Goal: Task Accomplishment & Management: Manage account settings

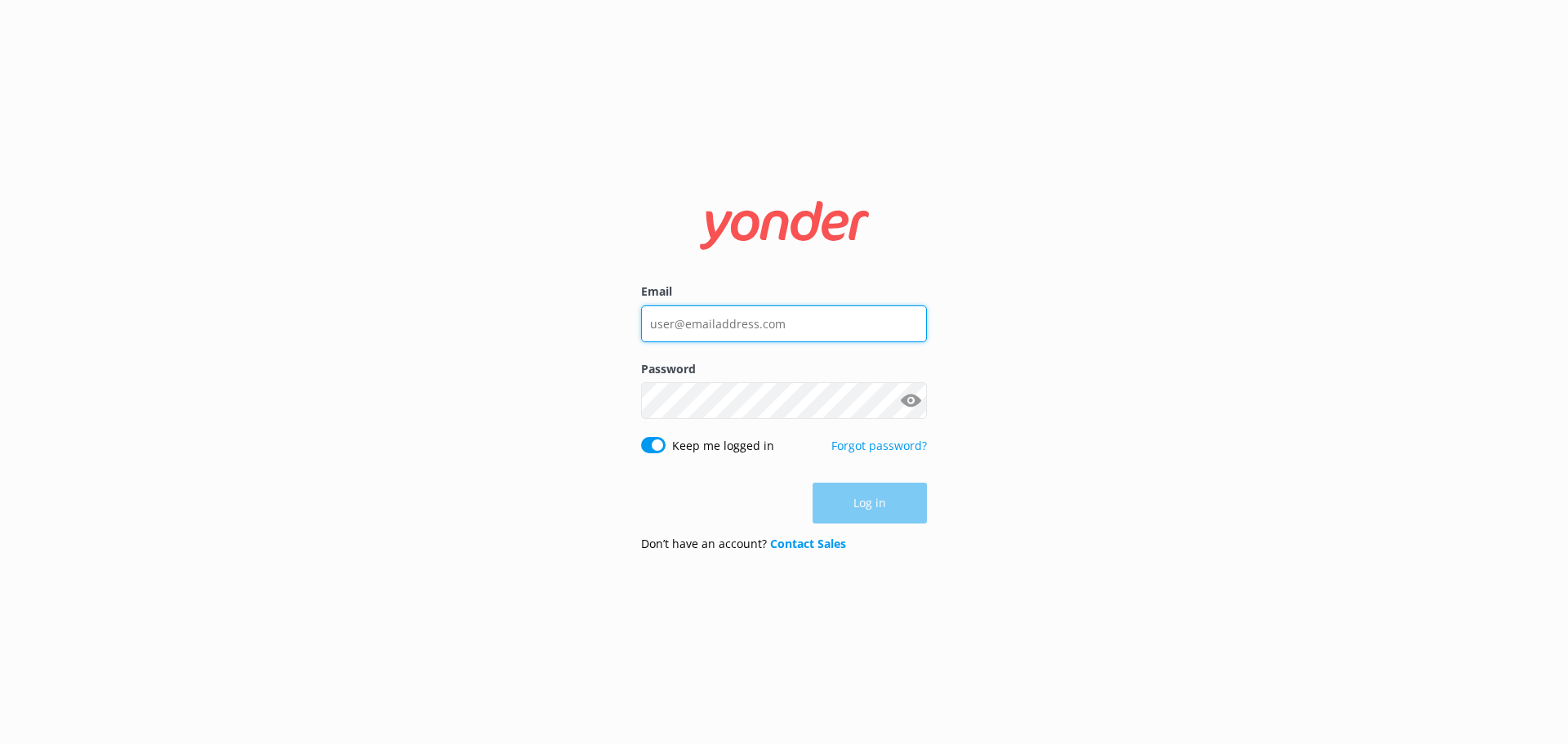
type input "[EMAIL_ADDRESS][DOMAIN_NAME]"
click at [881, 506] on div "Log in" at bounding box center [784, 503] width 286 height 41
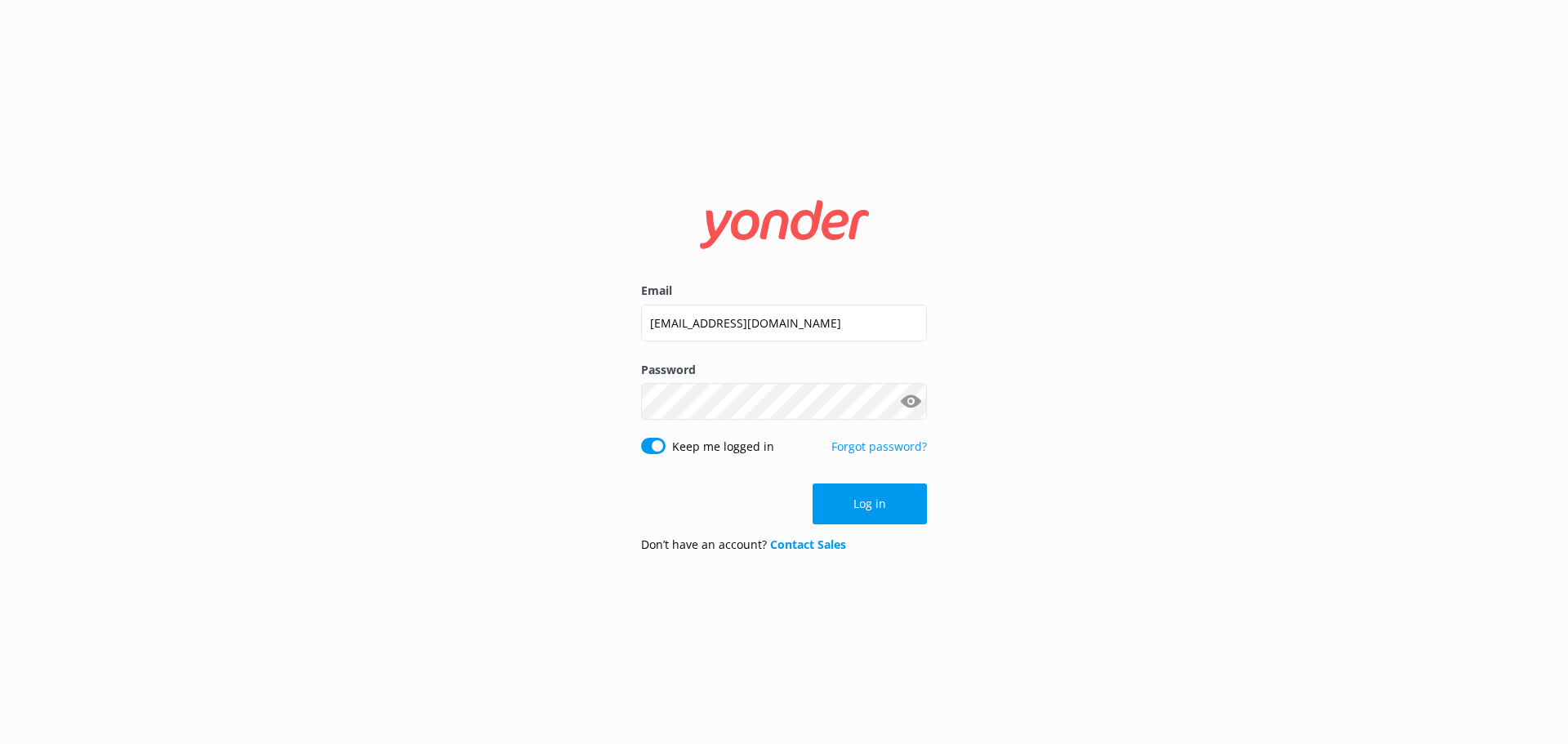
click at [881, 506] on button "Log in" at bounding box center [870, 503] width 114 height 41
